Goal: Task Accomplishment & Management: Manage account settings

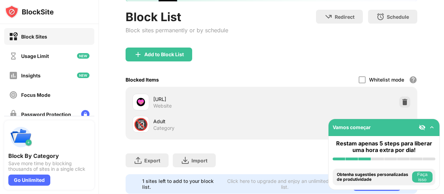
scroll to position [85, 0]
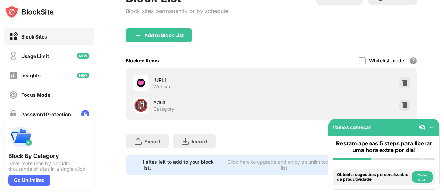
drag, startPoint x: 318, startPoint y: 75, endPoint x: 234, endPoint y: 73, distance: 83.2
click at [250, 76] on div "[URL] Website" at bounding box center [271, 83] width 283 height 22
click at [141, 79] on img at bounding box center [141, 83] width 8 height 8
click at [370, 58] on div "Whitelist mode" at bounding box center [386, 61] width 35 height 6
click at [436, 127] on div "Vamos começar" at bounding box center [383, 127] width 111 height 17
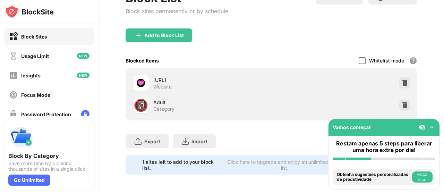
click at [360, 57] on div at bounding box center [361, 60] width 7 height 7
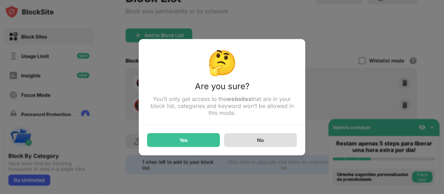
click at [242, 138] on div "No" at bounding box center [260, 140] width 73 height 14
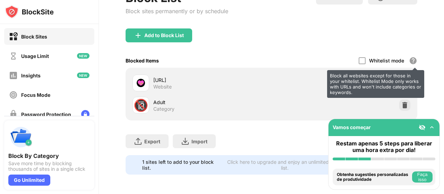
click at [409, 57] on div "Block all websites except for those in your whitelist. Whitelist Mode only work…" at bounding box center [413, 61] width 8 height 8
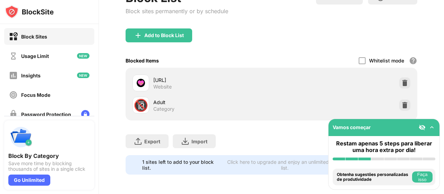
click at [432, 126] on img at bounding box center [431, 127] width 7 height 7
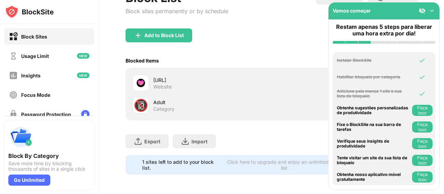
click at [430, 9] on img at bounding box center [431, 10] width 7 height 7
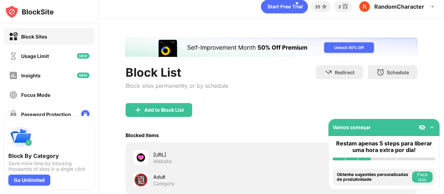
scroll to position [0, 0]
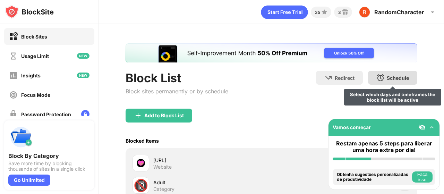
click at [383, 80] on div "Schedule Select which days and timeframes the block list will be active" at bounding box center [392, 78] width 49 height 14
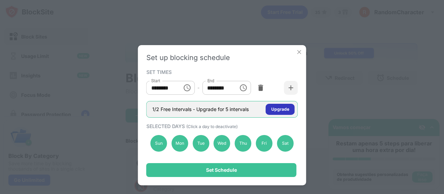
click at [280, 110] on div "Upgrade" at bounding box center [280, 109] width 18 height 7
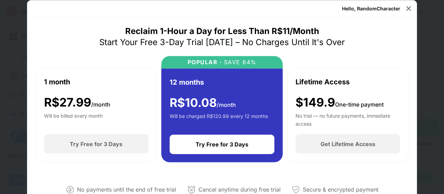
click at [398, 7] on div "Hello, RandomCharacter" at bounding box center [371, 9] width 58 height 6
click at [406, 8] on div at bounding box center [408, 8] width 11 height 11
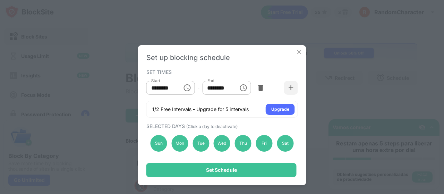
click at [241, 128] on div "SELECTED DAYS (Click a day to deactivate)" at bounding box center [221, 126] width 150 height 6
click at [220, 125] on span "(Click a day to deactivate)" at bounding box center [211, 126] width 51 height 5
click at [288, 142] on div "Sat" at bounding box center [285, 143] width 17 height 17
click at [288, 144] on div "Sat" at bounding box center [285, 143] width 17 height 17
click at [302, 53] on img at bounding box center [299, 52] width 7 height 7
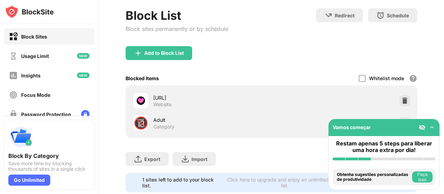
scroll to position [85, 0]
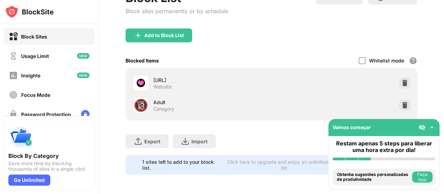
click at [429, 128] on img at bounding box center [431, 127] width 7 height 7
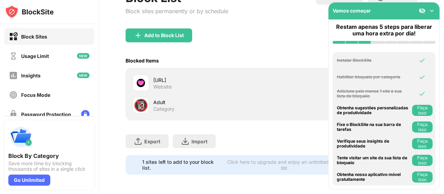
click at [433, 7] on div "Vamos começar" at bounding box center [383, 10] width 111 height 17
click at [433, 11] on img at bounding box center [431, 10] width 7 height 7
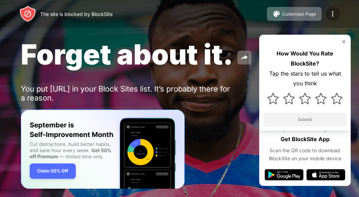
click at [334, 11] on img at bounding box center [333, 14] width 8 height 8
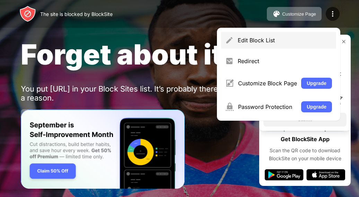
click at [307, 40] on div "Edit Block List" at bounding box center [285, 40] width 94 height 7
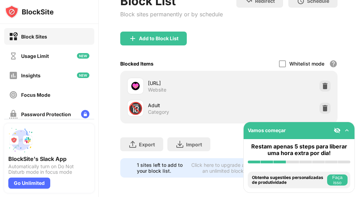
scroll to position [54, 0]
click at [322, 83] on img at bounding box center [325, 86] width 7 height 7
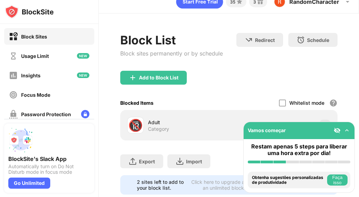
scroll to position [0, 0]
